Goal: Obtain resource: Download file/media

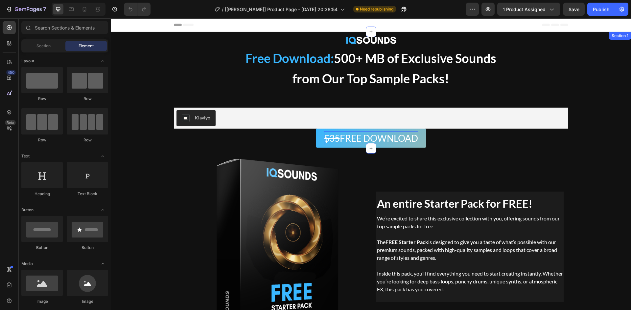
click at [369, 137] on p "$35 FREE DOWNLOAD" at bounding box center [371, 138] width 94 height 14
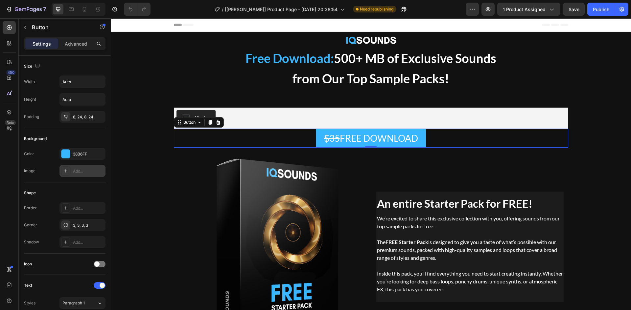
scroll to position [249, 0]
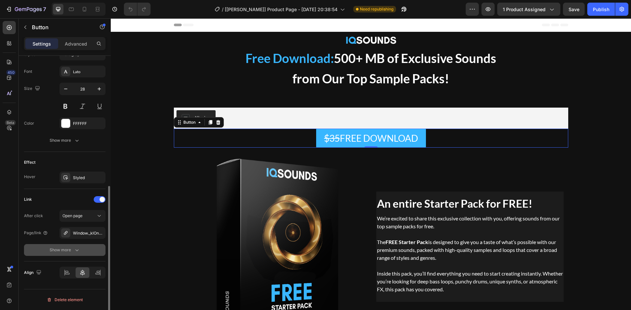
click at [79, 251] on icon "button" at bounding box center [77, 250] width 7 height 7
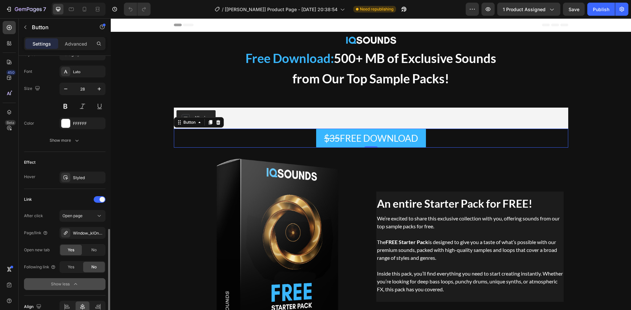
scroll to position [283, 0]
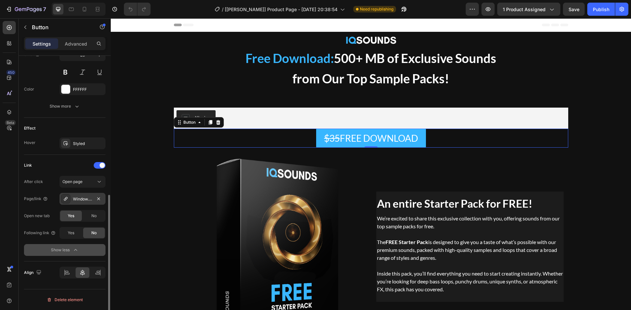
click at [74, 196] on div "Window._klOnsite = window._klOnsite || []; window._klOnsite.Push(['openForm', '…" at bounding box center [82, 199] width 19 height 6
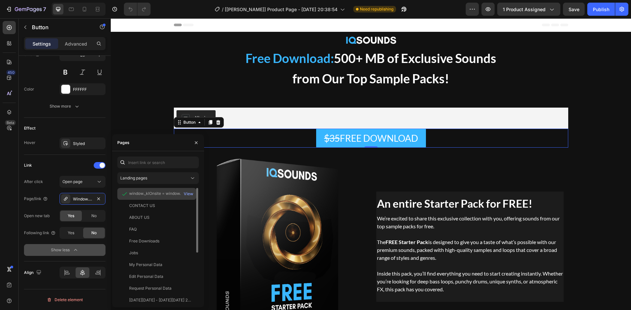
click at [134, 191] on div "window._klOnsite = window._klOnsite || []; window._klOnsite.push(['openForm', '…" at bounding box center [160, 194] width 63 height 6
copy div "window._klOnsite = window._klOnsite || []; window._klOnsite.push(['openForm', '…"
click at [192, 193] on div "View" at bounding box center [189, 194] width 10 height 6
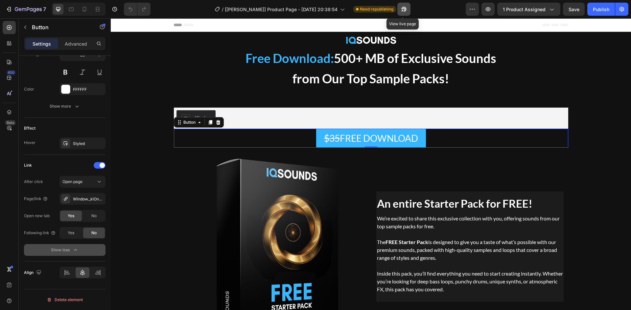
click at [399, 13] on button "button" at bounding box center [403, 9] width 13 height 13
click at [83, 202] on div "Window._klOnsite = window._klOnsite || []; window._klOnsite.Push(['openForm', '…" at bounding box center [82, 199] width 19 height 6
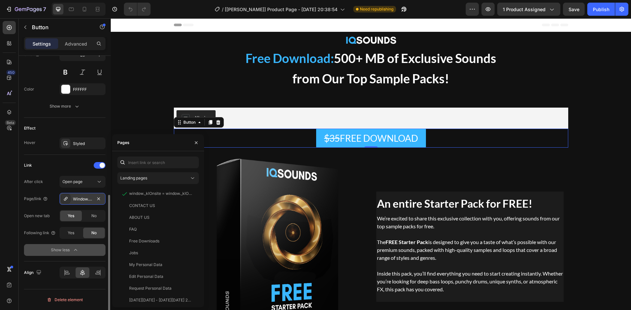
click at [83, 202] on div "Window._klOnsite = window._klOnsite || []; window._klOnsite.Push(['openForm', '…" at bounding box center [82, 199] width 19 height 6
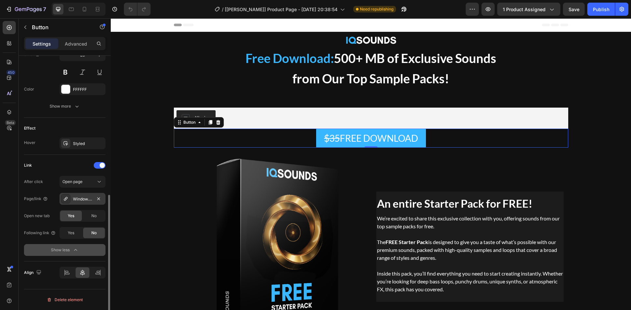
click at [83, 202] on div "Window._klOnsite = window._klOnsite || []; window._klOnsite.Push(['openForm', '…" at bounding box center [82, 199] width 19 height 6
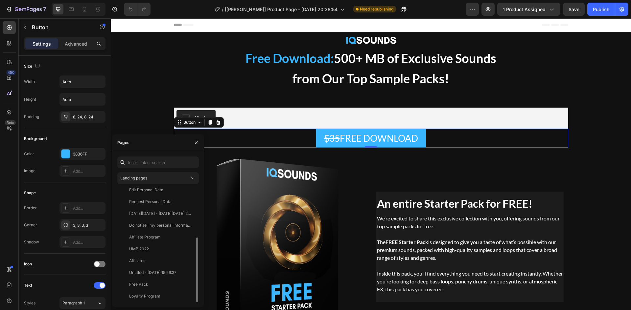
scroll to position [0, 0]
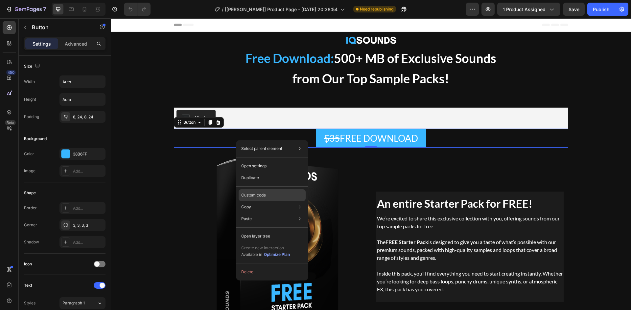
click at [282, 197] on div "Custom code" at bounding box center [271, 196] width 67 height 12
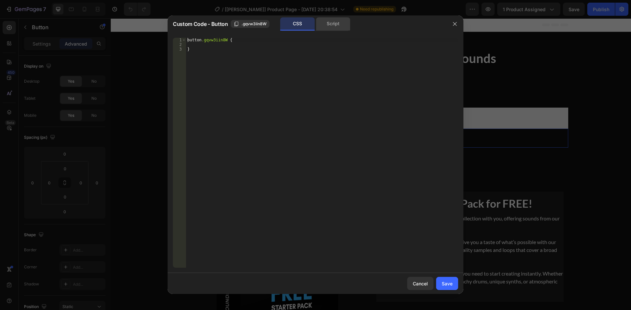
click at [343, 21] on div "Script" at bounding box center [333, 23] width 34 height 13
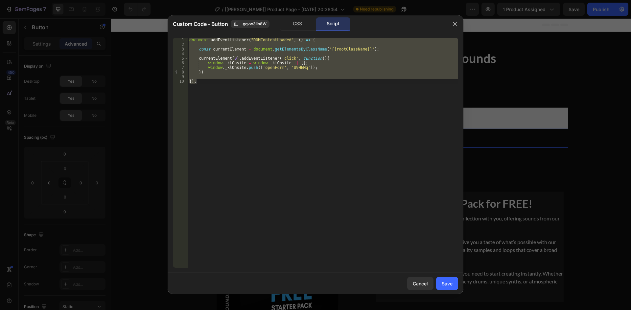
click at [337, 107] on div "document . addEventListener ( "DOMContentLoaded" , ( ) => { const currentElemen…" at bounding box center [323, 153] width 270 height 230
type textarea "});"
